Goal: Information Seeking & Learning: Learn about a topic

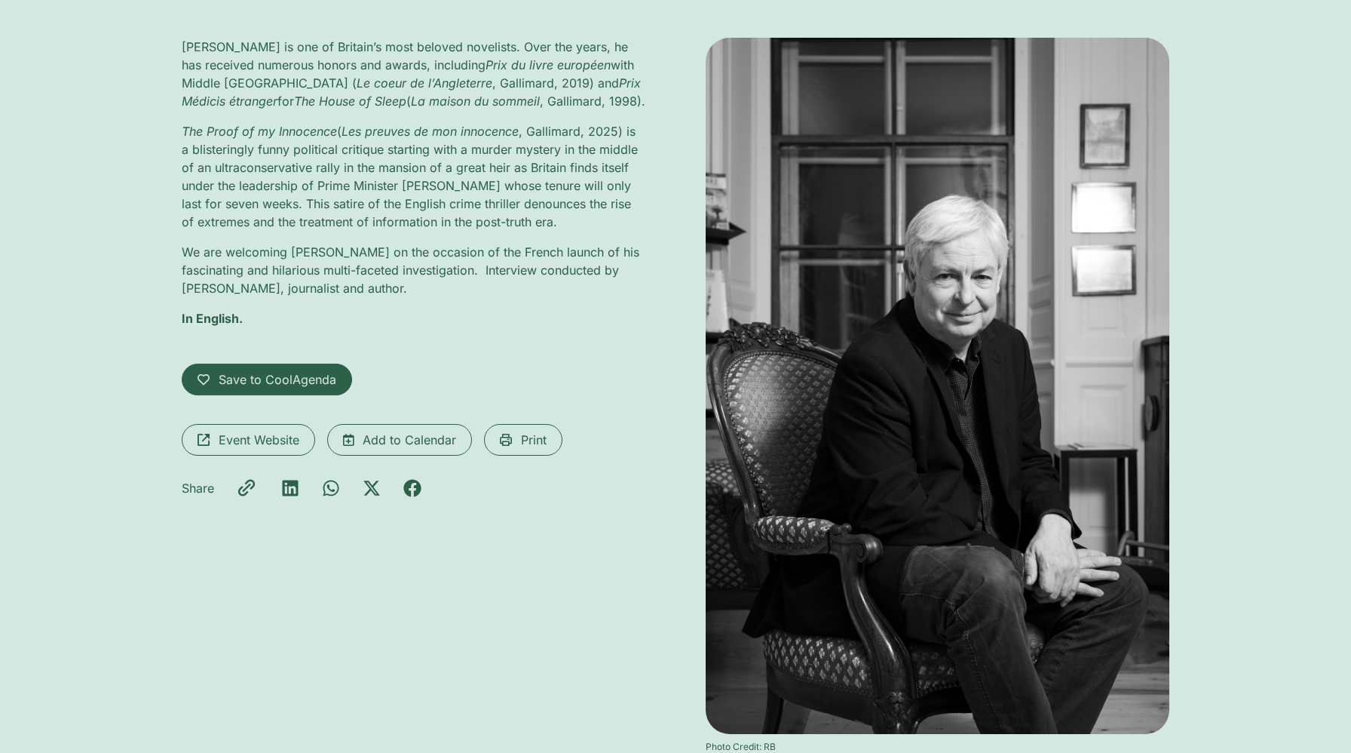
scroll to position [272, 0]
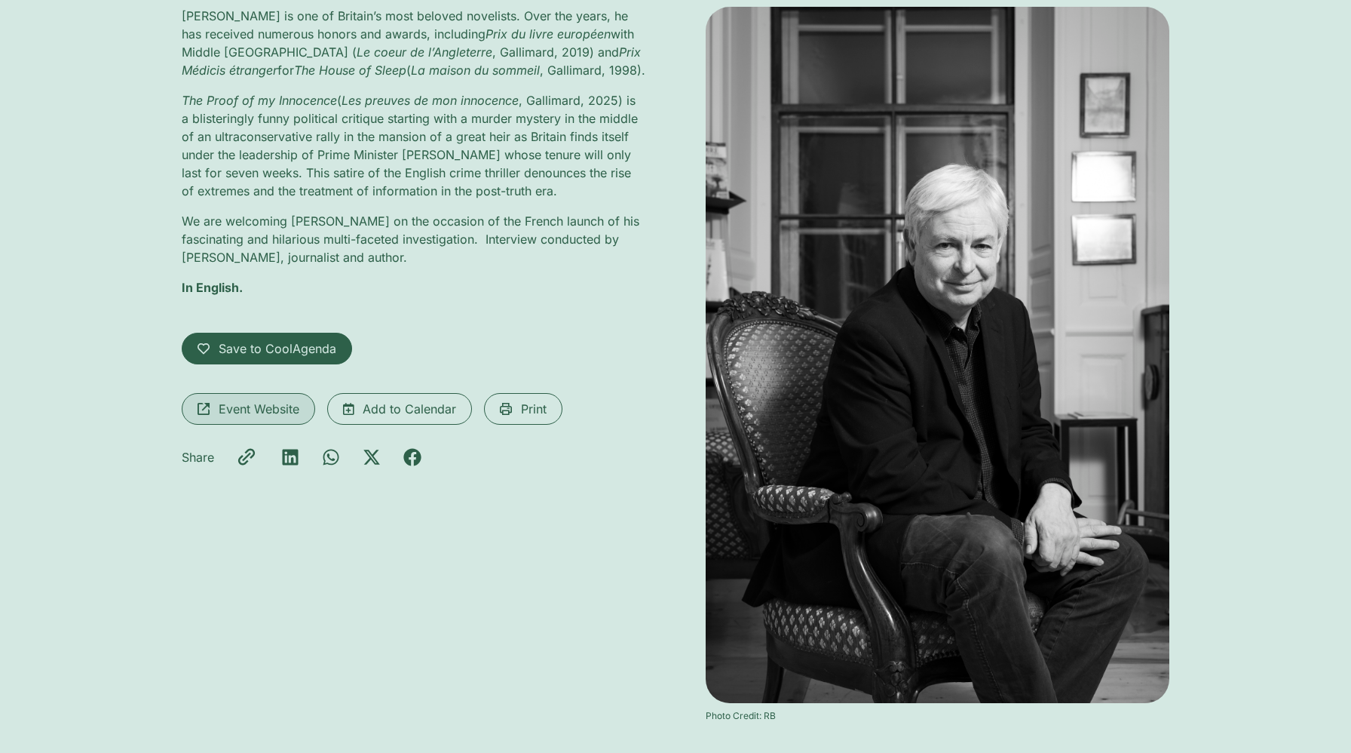
click at [254, 403] on span "Event Website" at bounding box center [259, 409] width 81 height 18
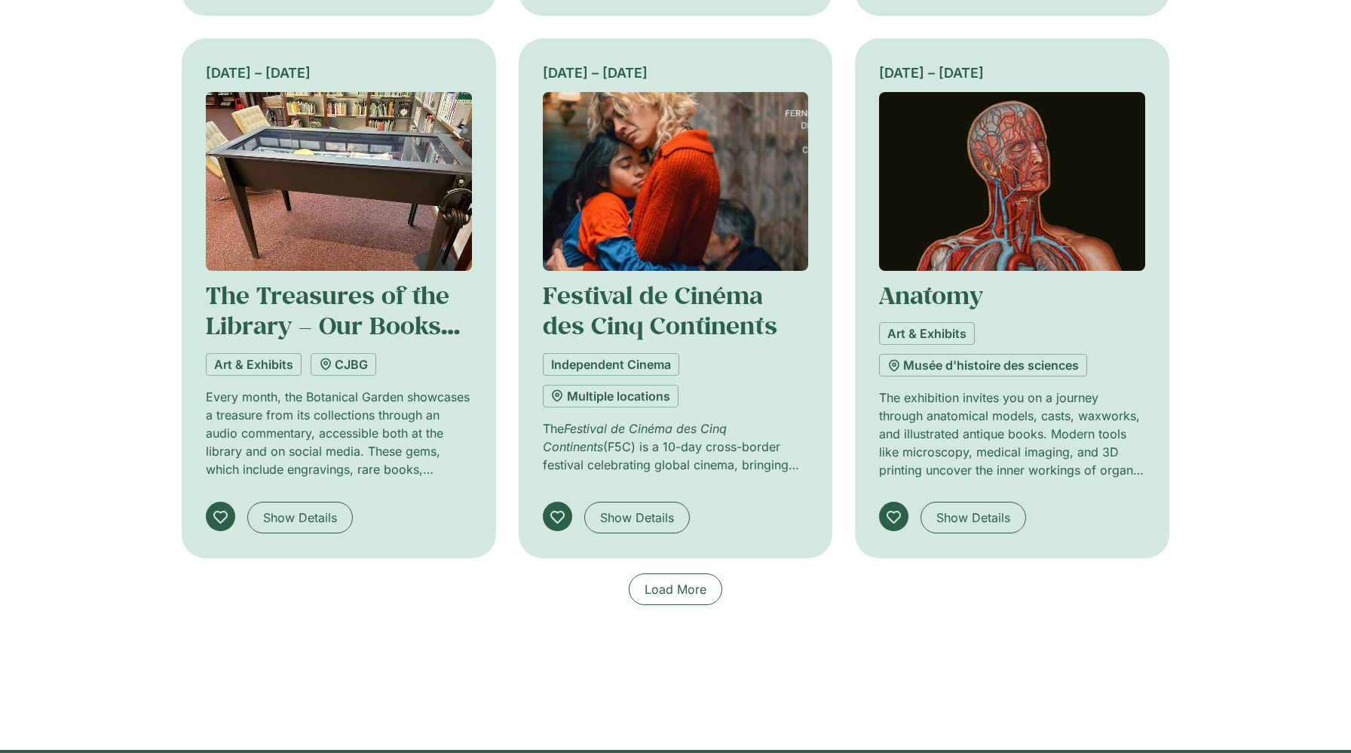
scroll to position [903, 0]
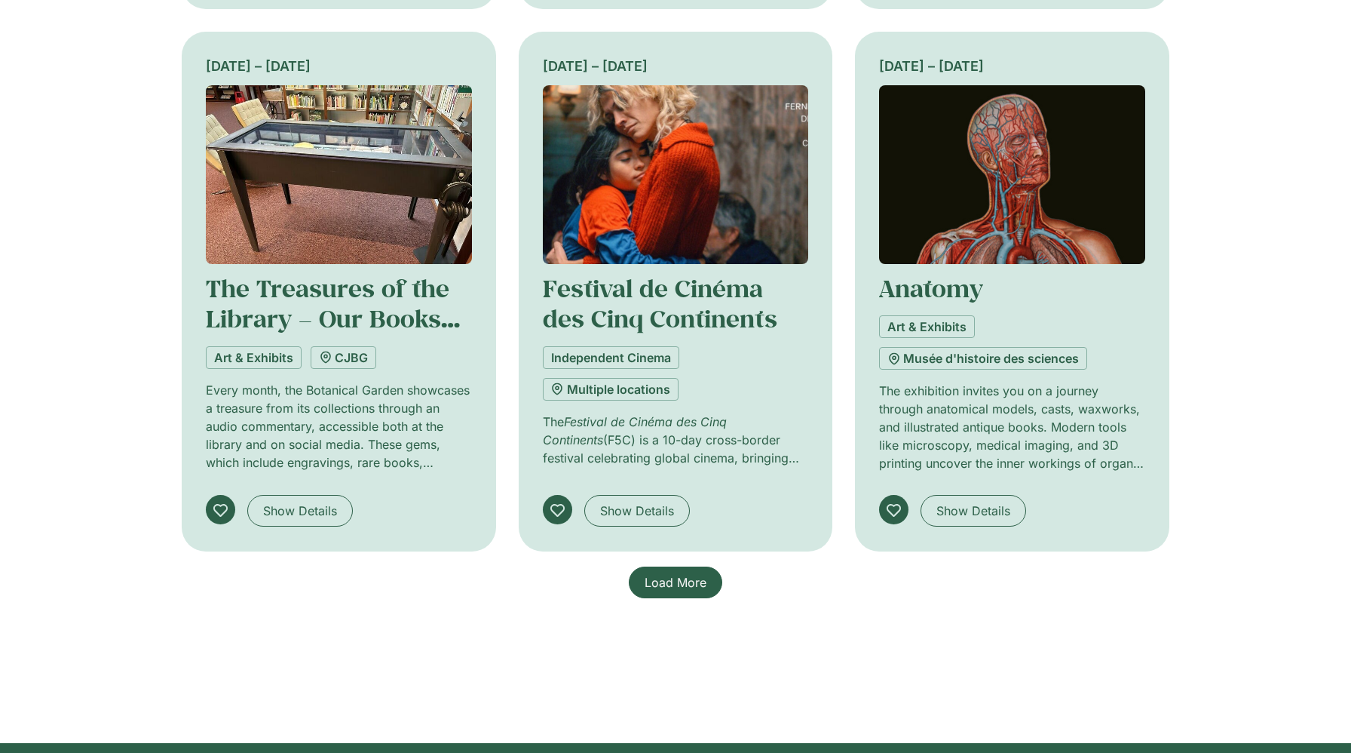
click at [659, 579] on span "Load More" at bounding box center [676, 582] width 62 height 18
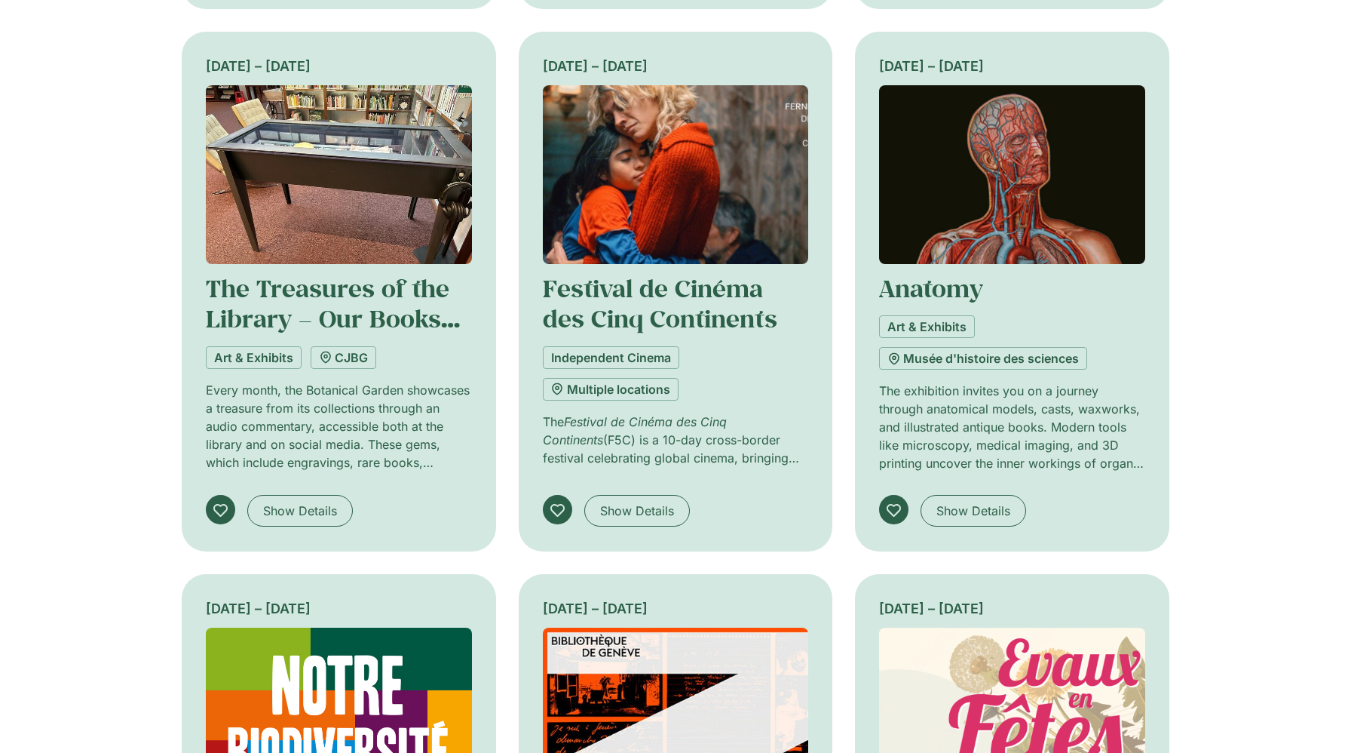
click at [129, 378] on div "[DATE] – [DATE] [PERSON_NAME] Exhibition: Histoire(s) de la Médecine Art & Exhi…" at bounding box center [675, 585] width 1351 height 2193
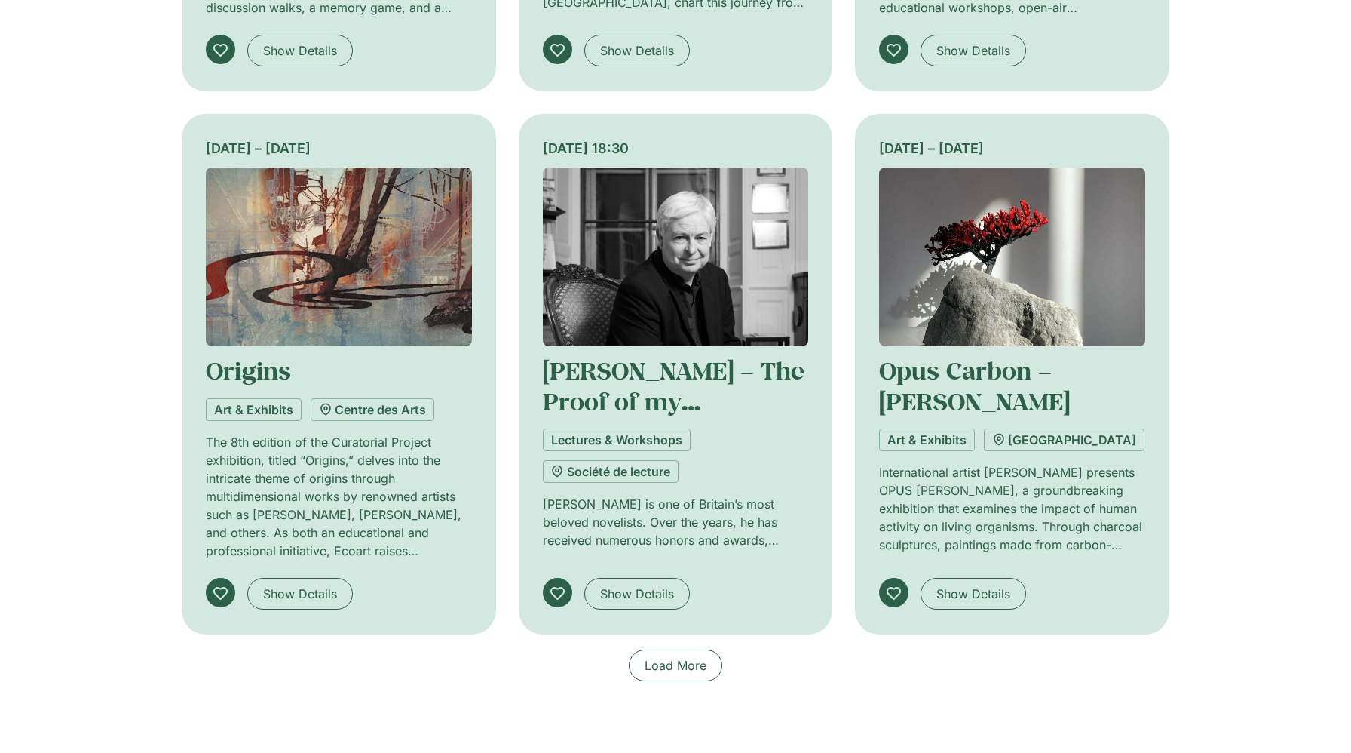
scroll to position [1906, 0]
click at [695, 657] on span "Load More" at bounding box center [676, 664] width 62 height 18
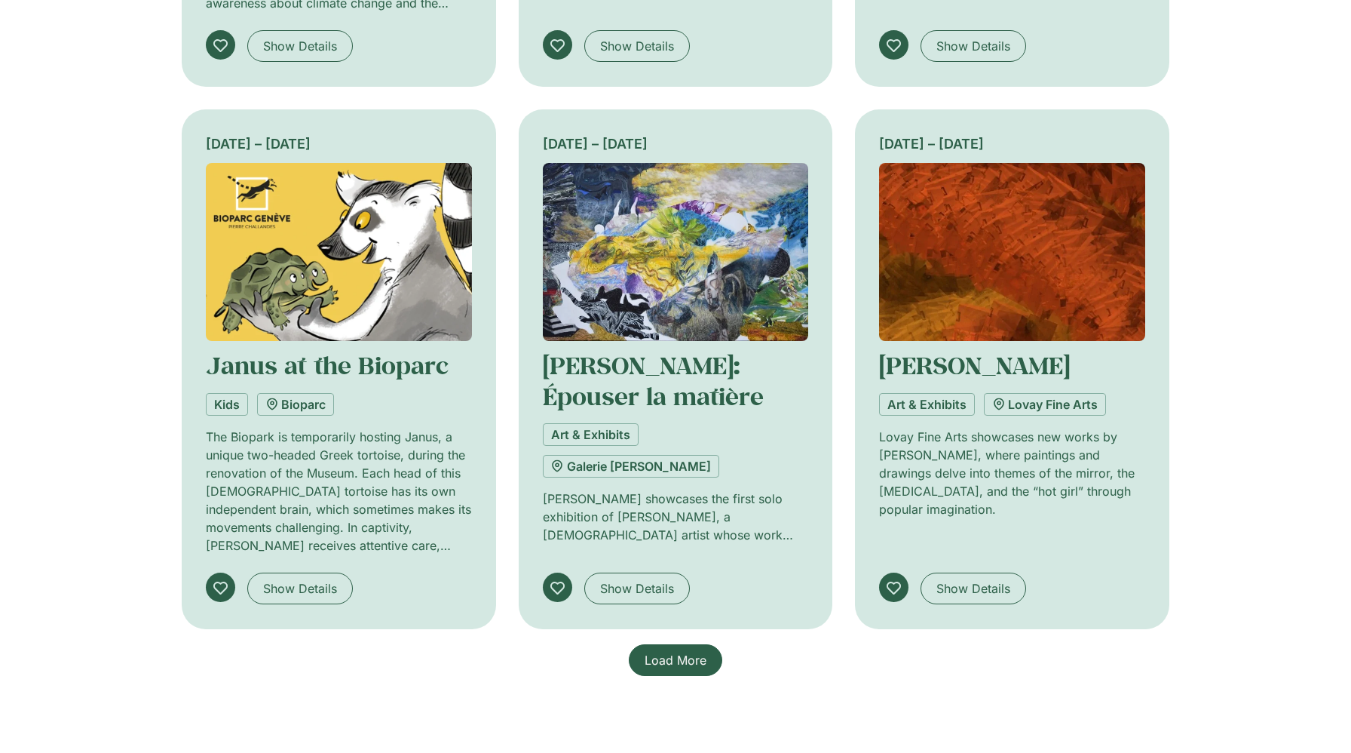
scroll to position [3001, 0]
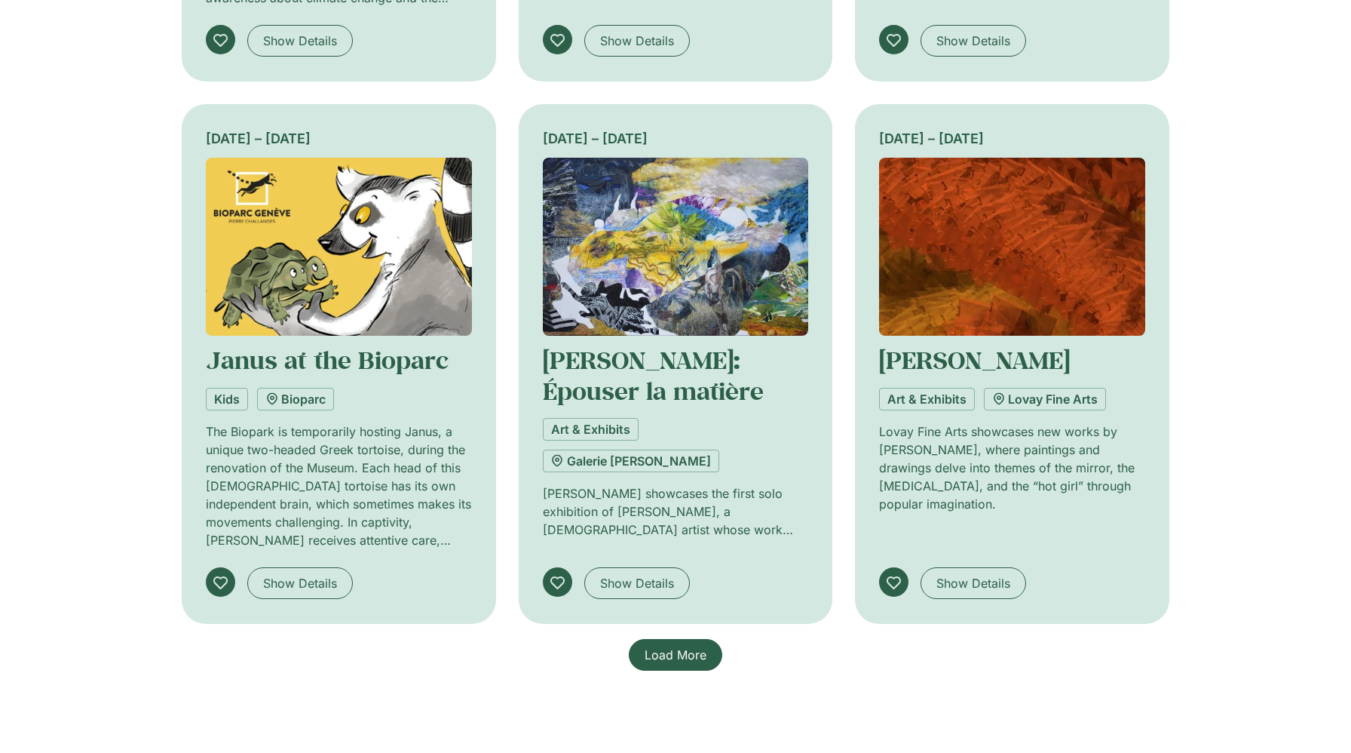
click at [705, 639] on link "Load More" at bounding box center [676, 655] width 94 height 32
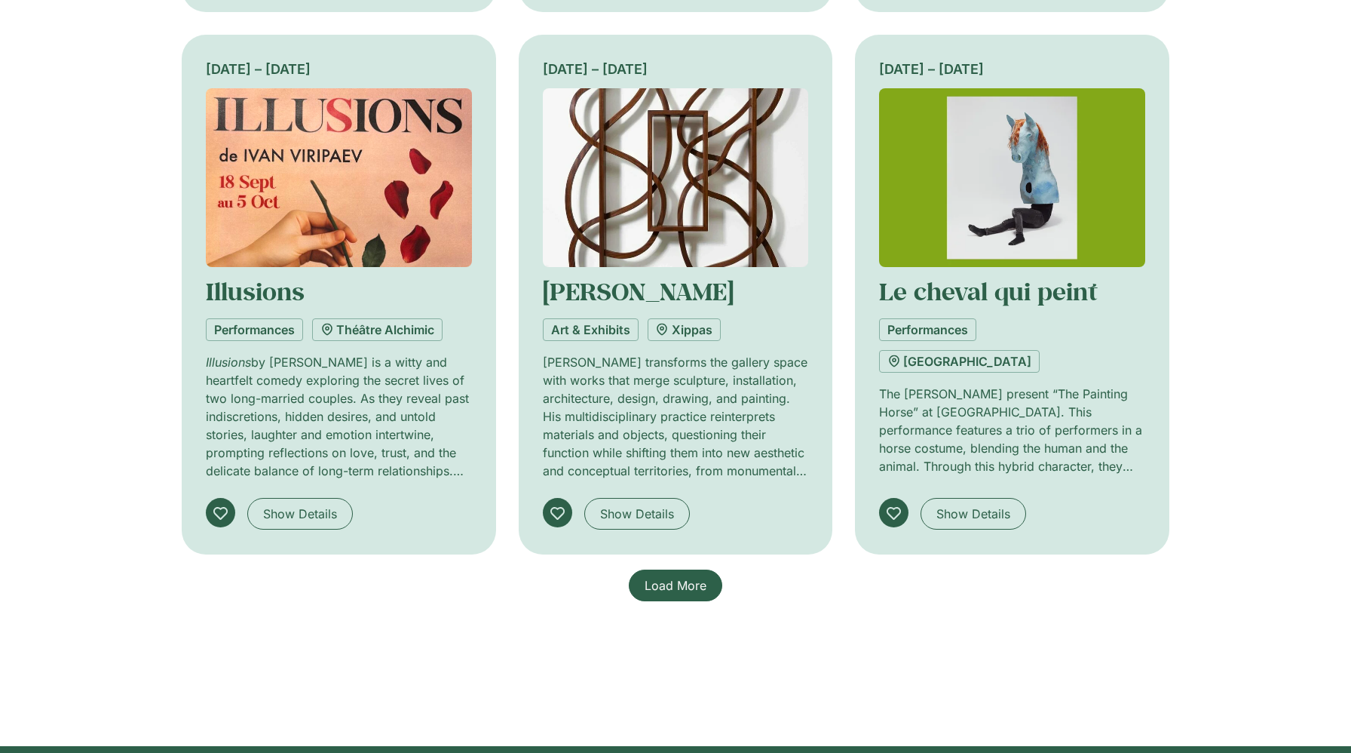
scroll to position [4157, 0]
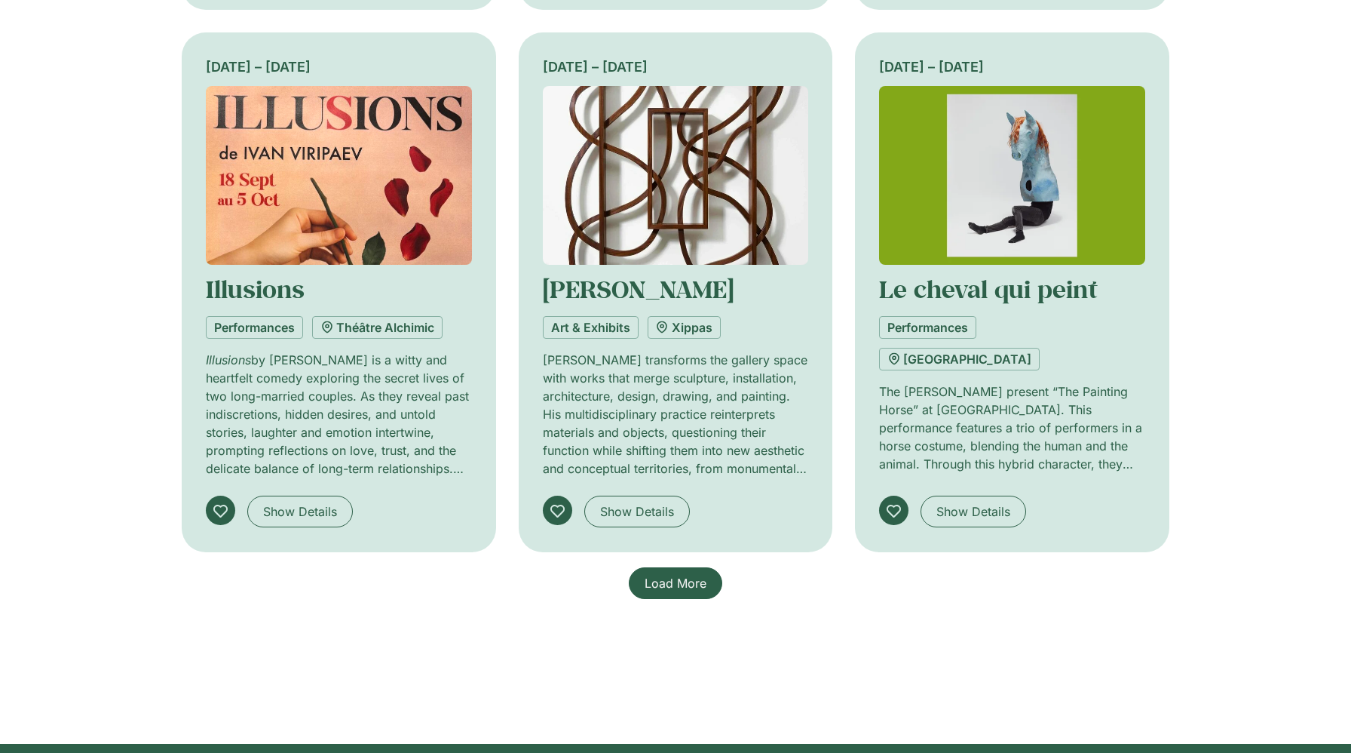
click at [689, 587] on span "Load More" at bounding box center [676, 583] width 62 height 18
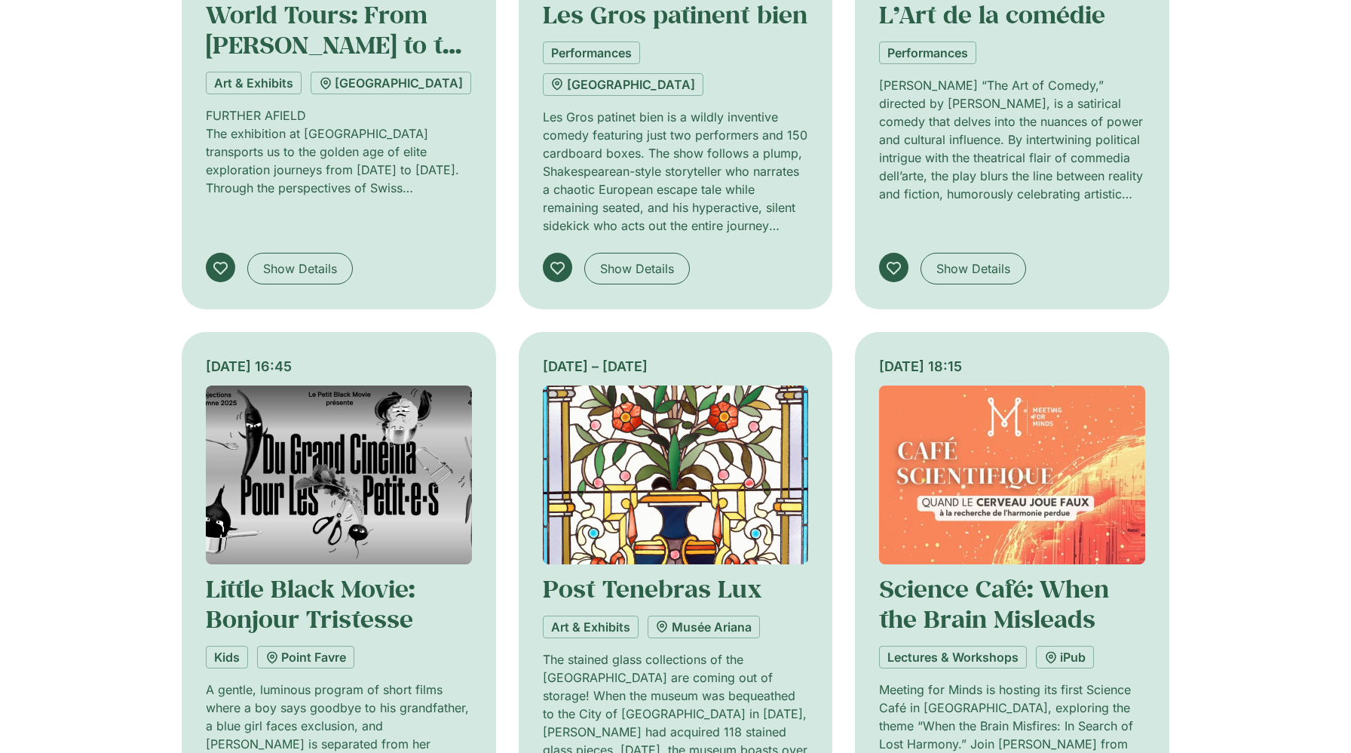
scroll to position [5230, 0]
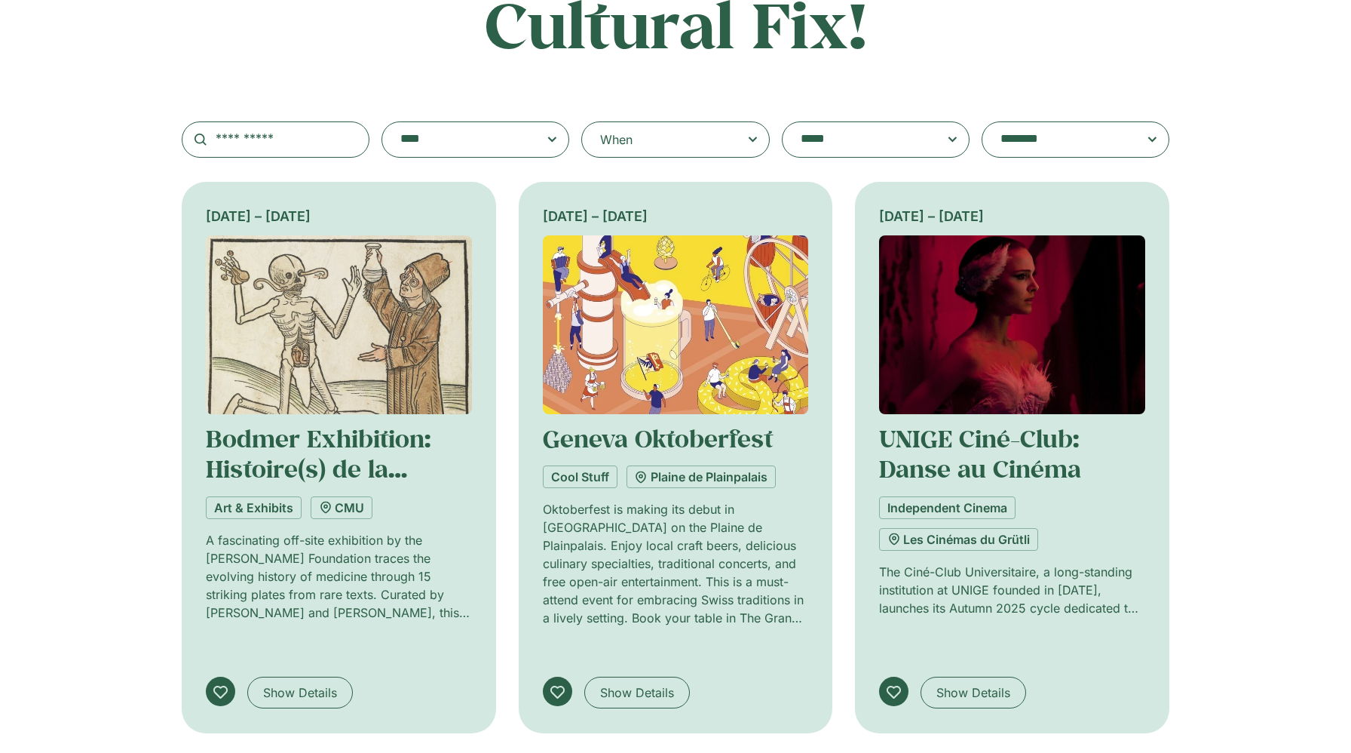
scroll to position [0, 0]
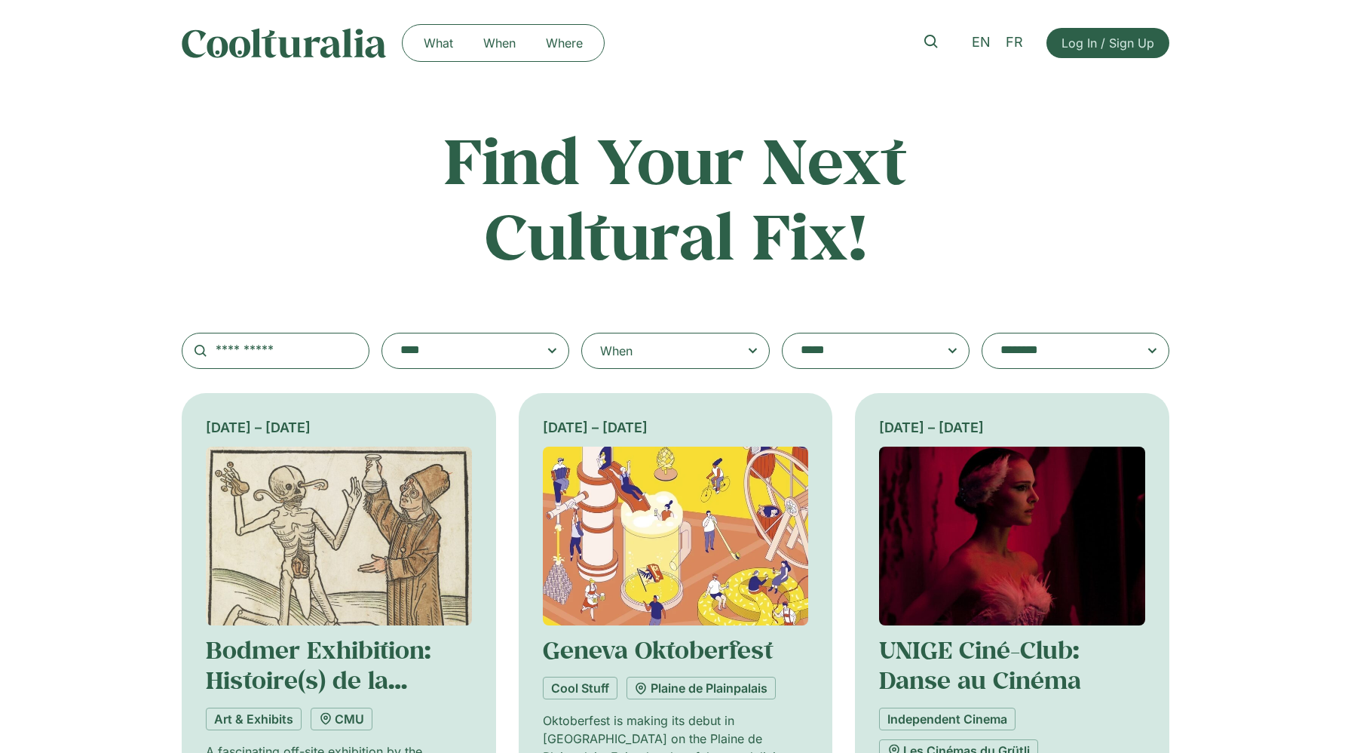
click at [1104, 43] on span "Log In / Sign Up" at bounding box center [1108, 43] width 93 height 18
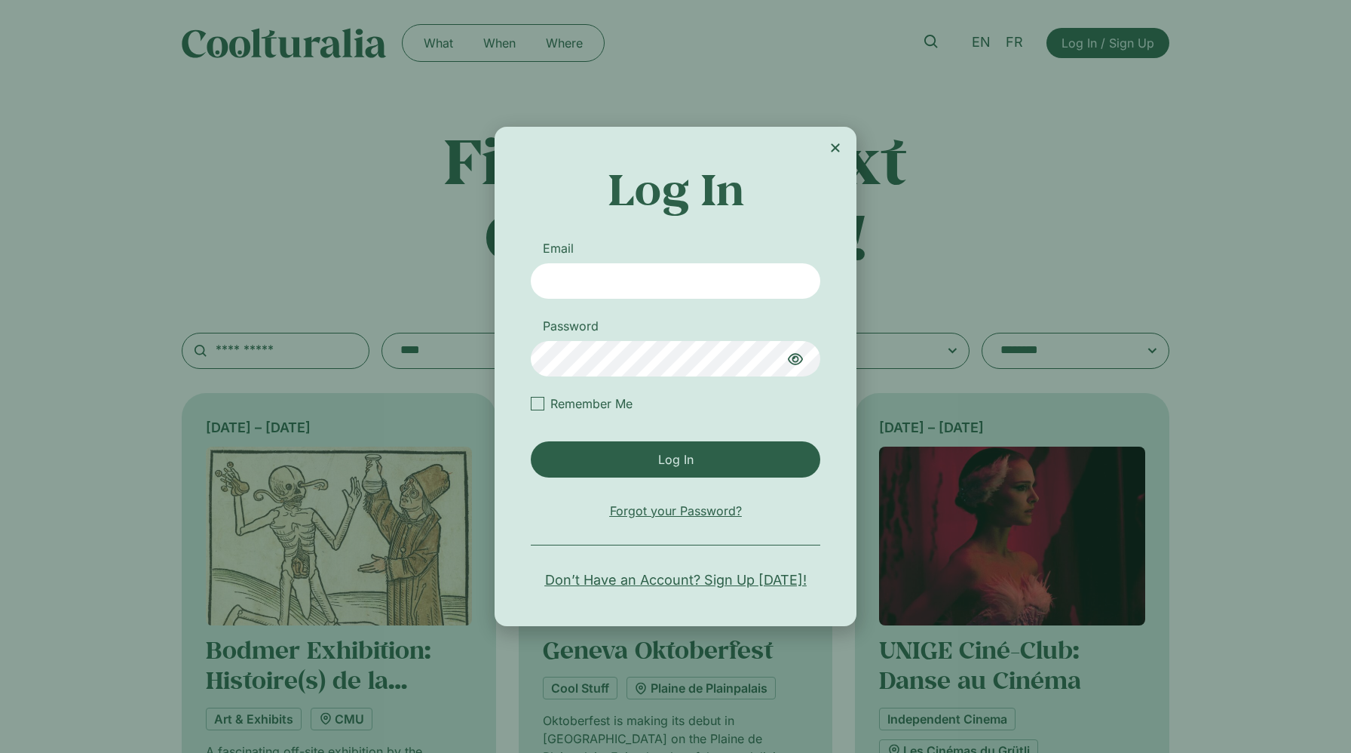
click at [676, 583] on span "Don’t Have an Account? Sign Up [DATE]!" at bounding box center [676, 579] width 262 height 20
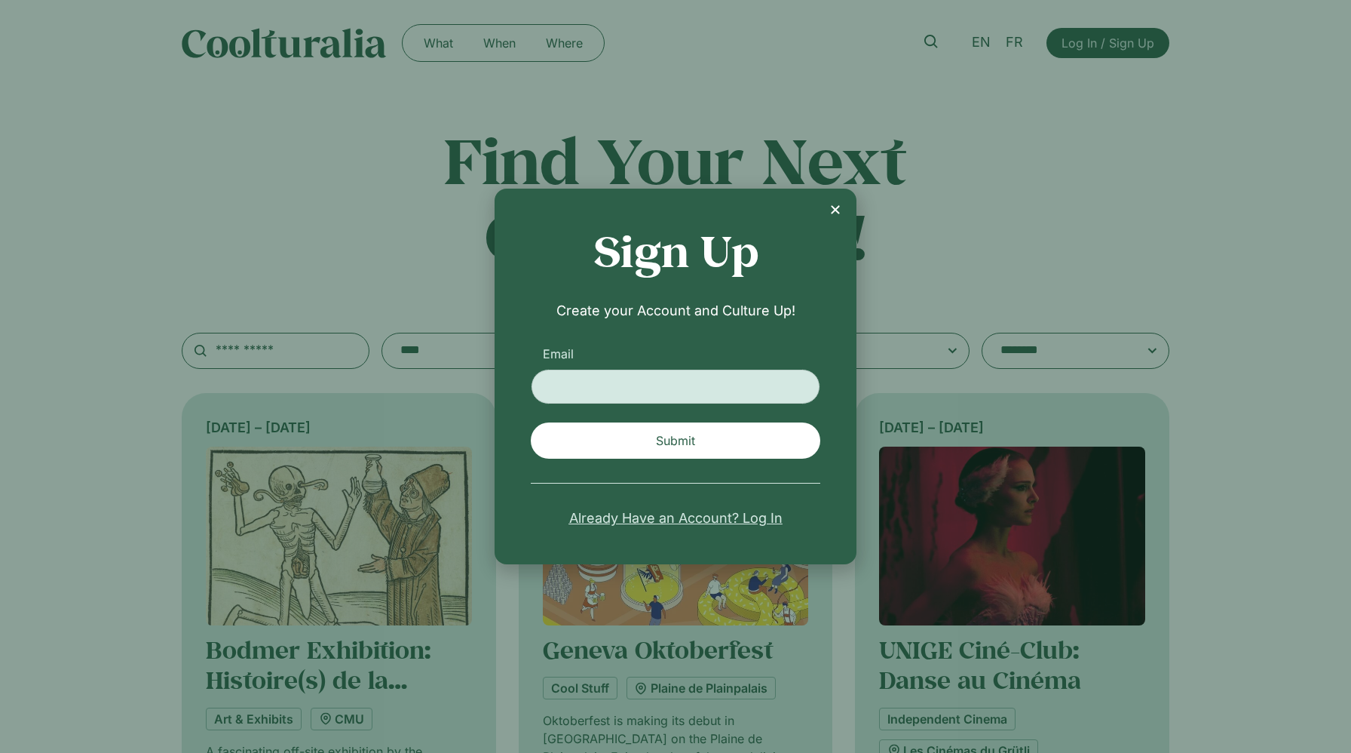
click at [627, 393] on input "Email" at bounding box center [676, 386] width 290 height 35
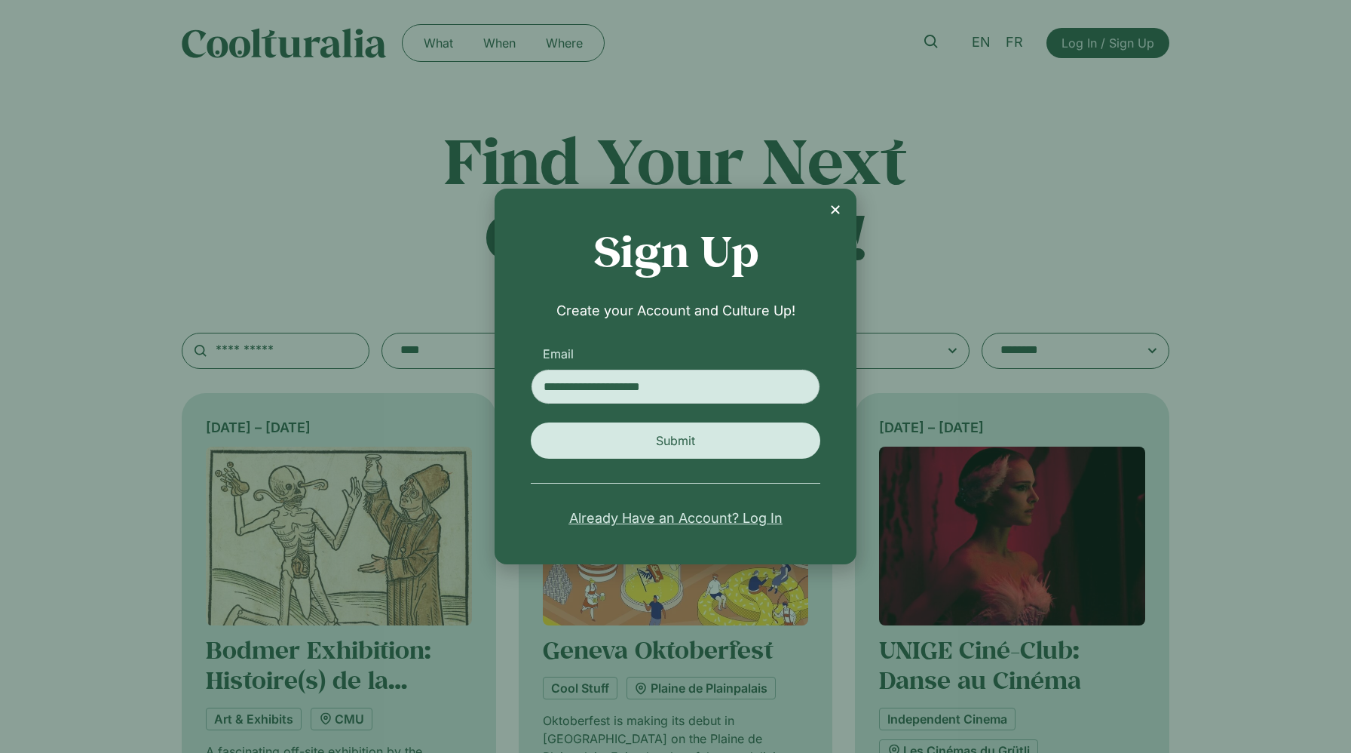
type input "**********"
click at [676, 455] on button "Submit" at bounding box center [676, 440] width 290 height 36
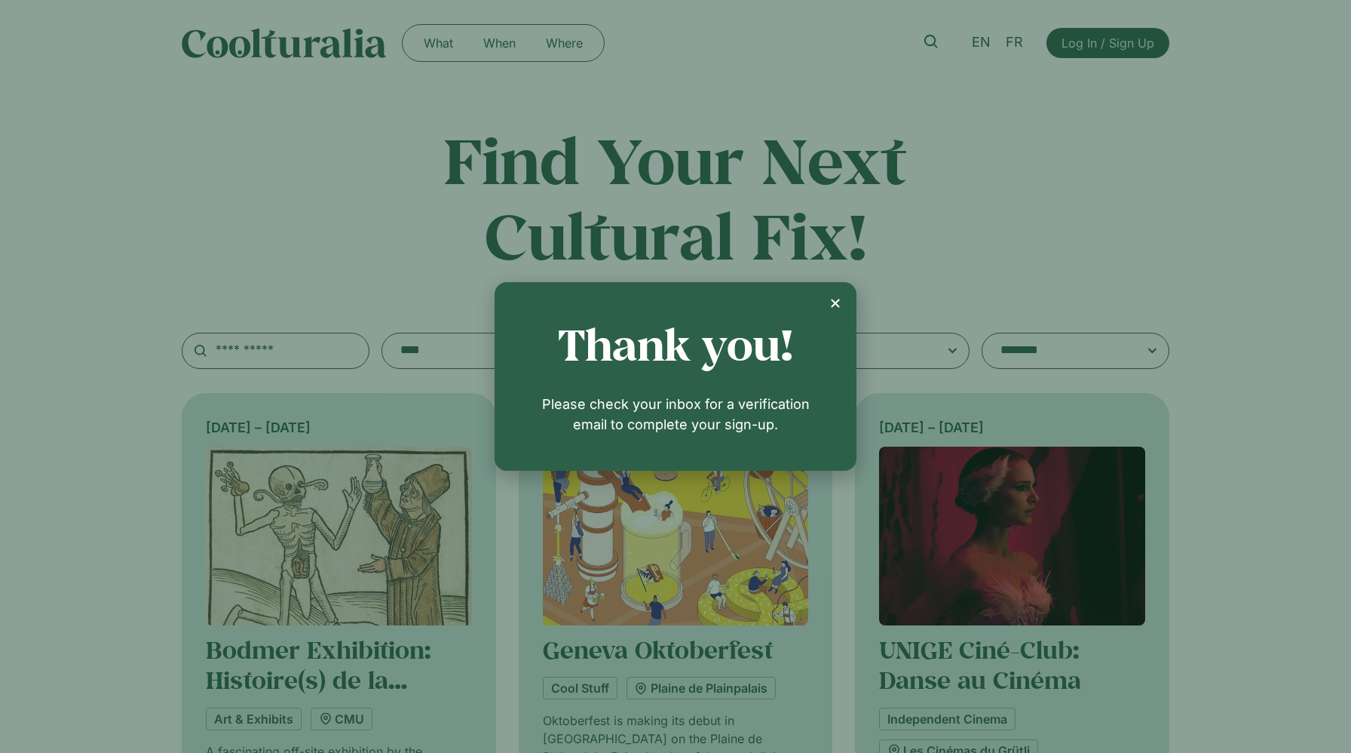
click at [836, 305] on icon "Close" at bounding box center [836, 303] width 12 height 12
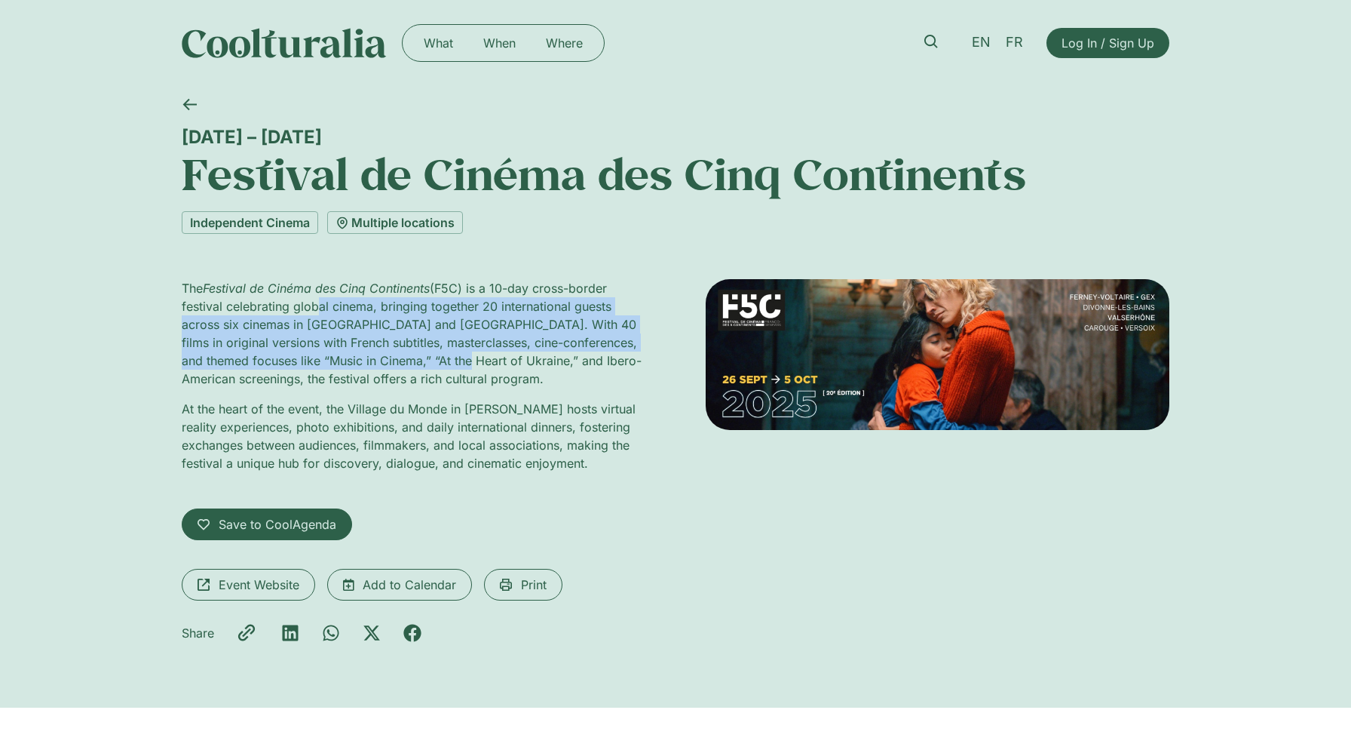
drag, startPoint x: 313, startPoint y: 311, endPoint x: 418, endPoint y: 355, distance: 113.6
click at [418, 355] on p "The Festival de Cinéma des Cinq Continents (F5C) is a 10-day cross-border festi…" at bounding box center [414, 333] width 464 height 109
